Goal: Unclear

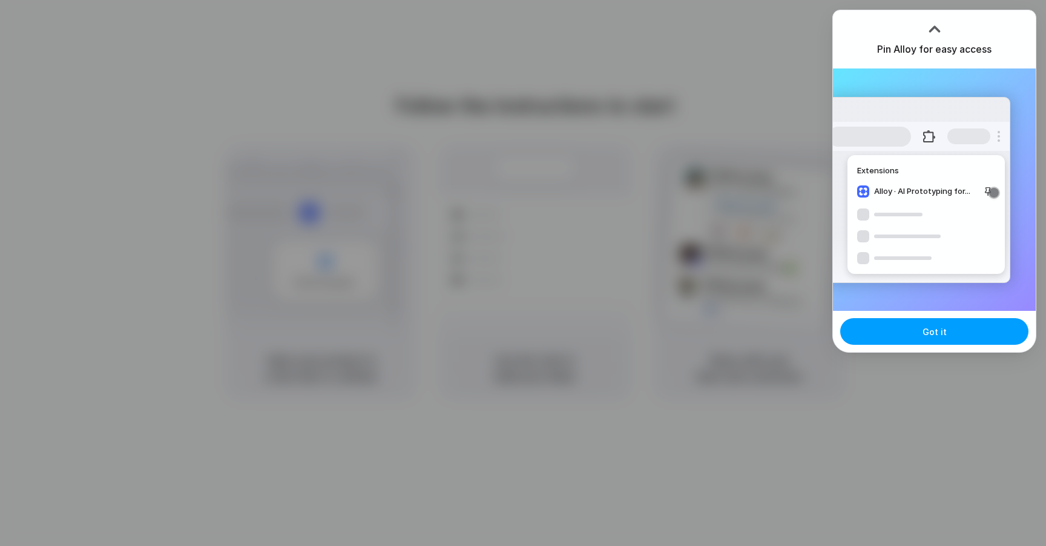
click at [940, 337] on span "Got it" at bounding box center [935, 331] width 24 height 13
